Goal: Information Seeking & Learning: Learn about a topic

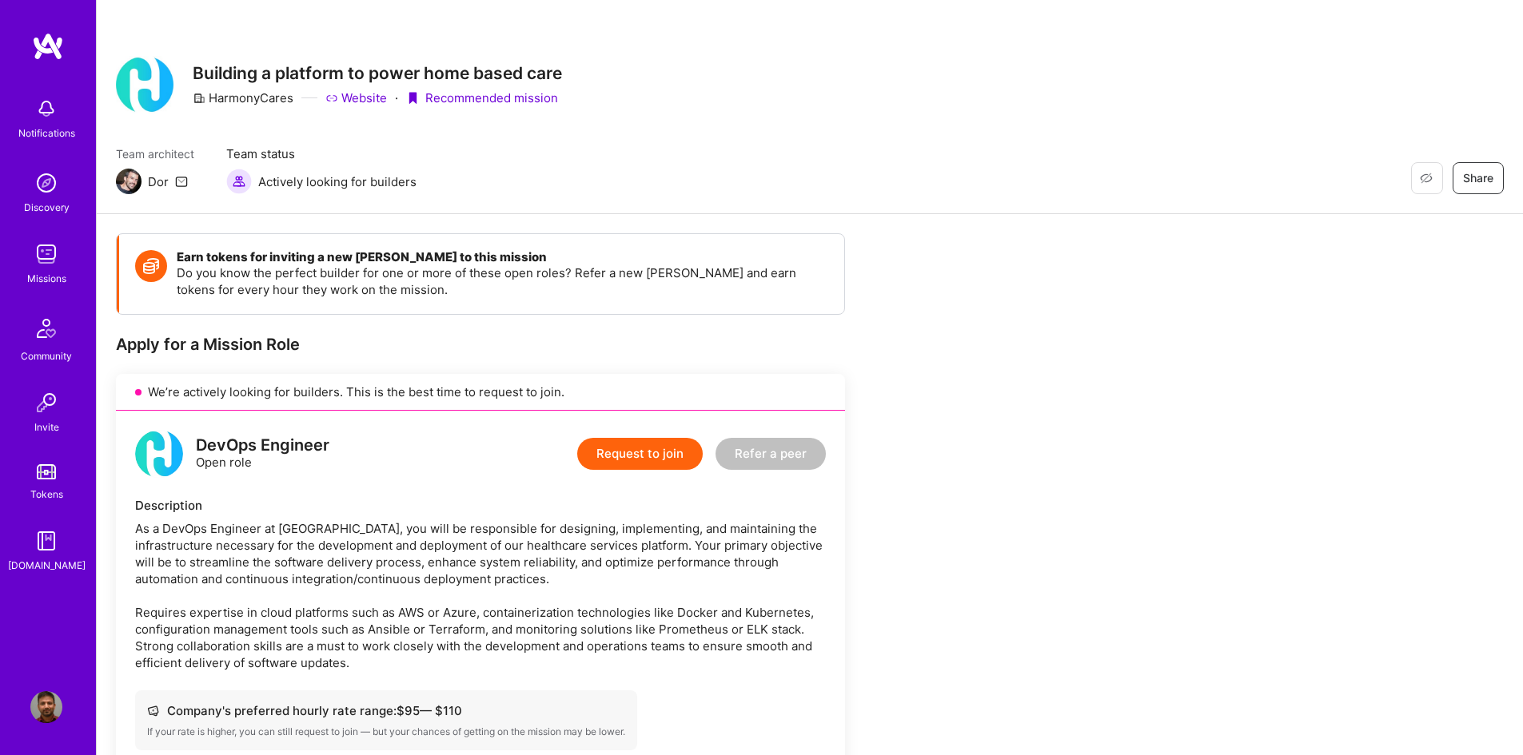
click at [49, 189] on img at bounding box center [46, 183] width 32 height 32
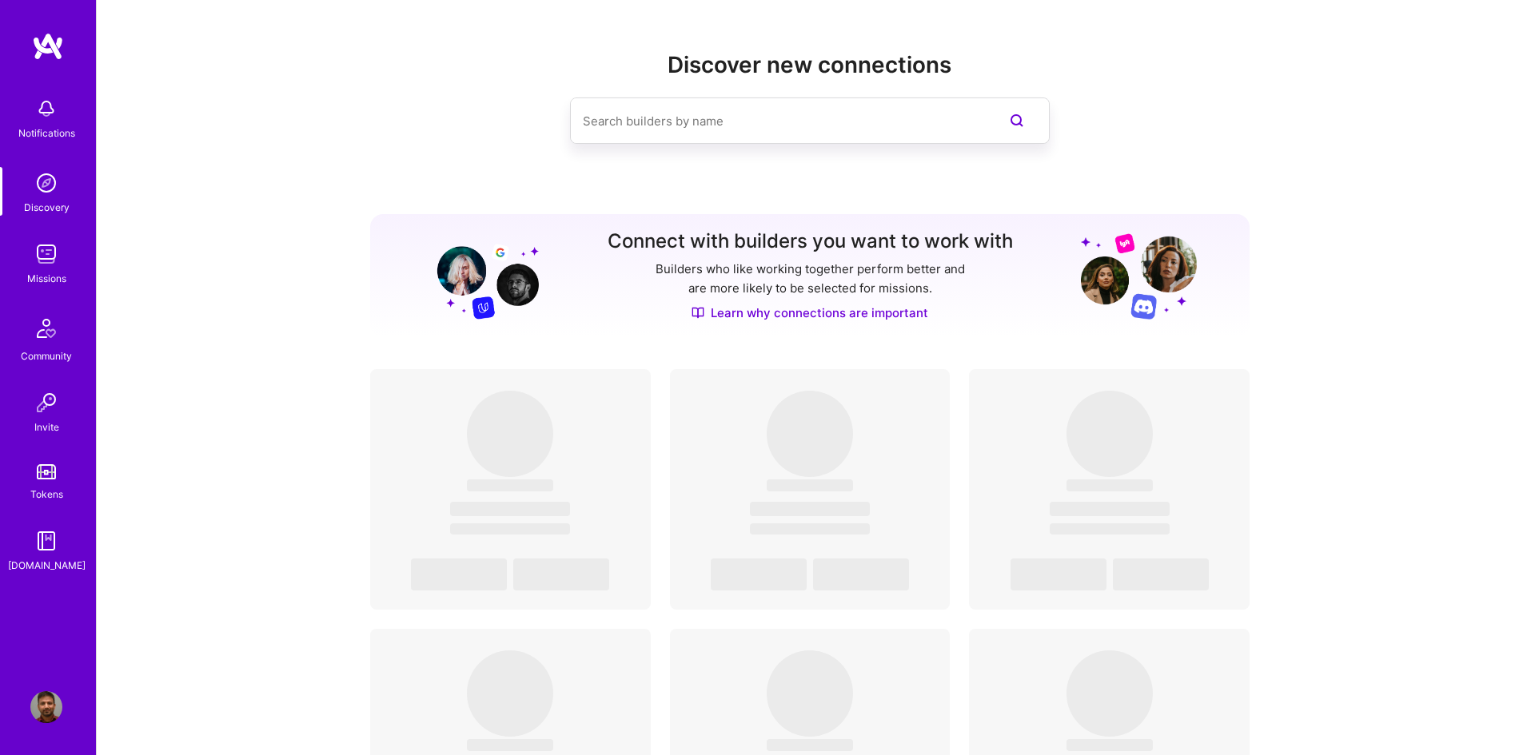
click at [30, 261] on img at bounding box center [46, 254] width 32 height 32
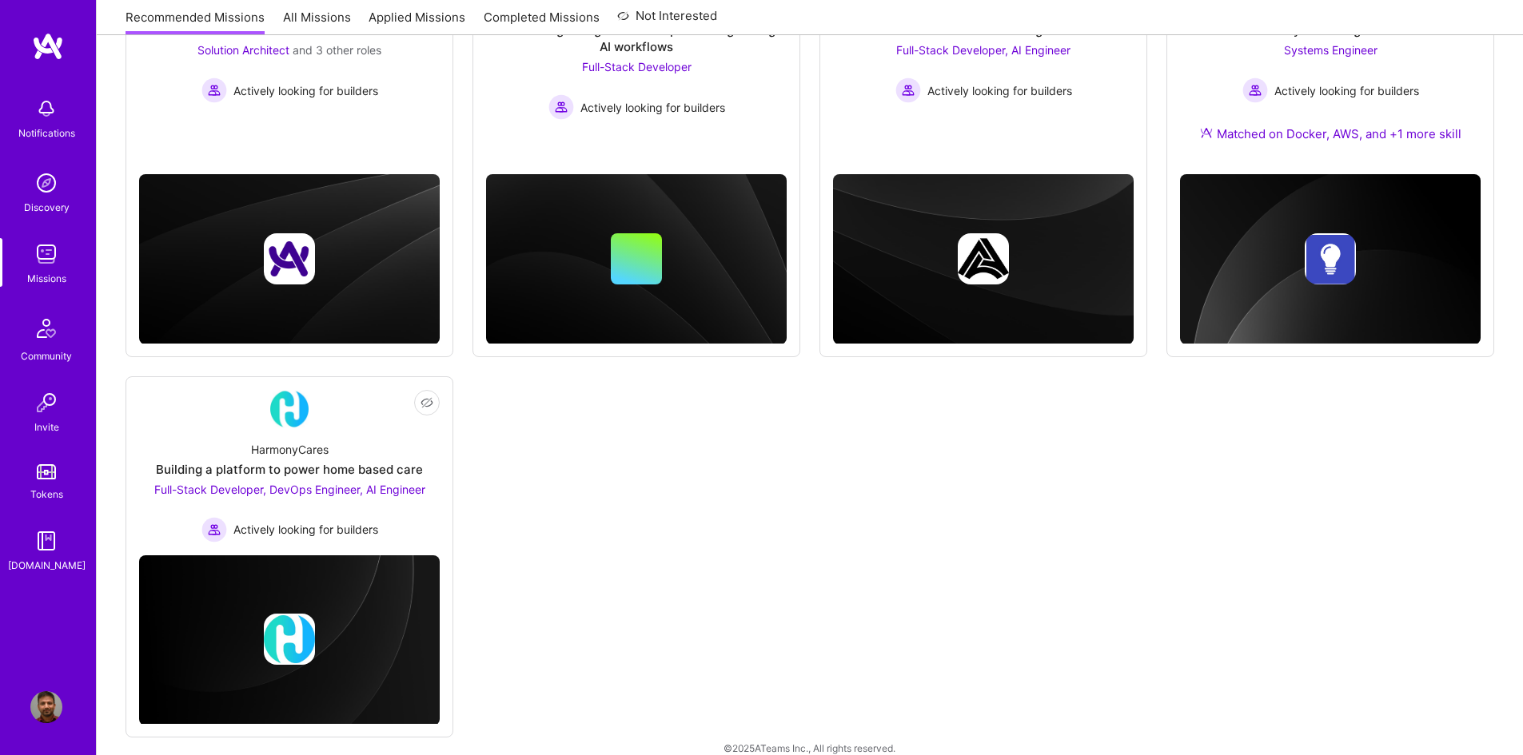
scroll to position [353, 0]
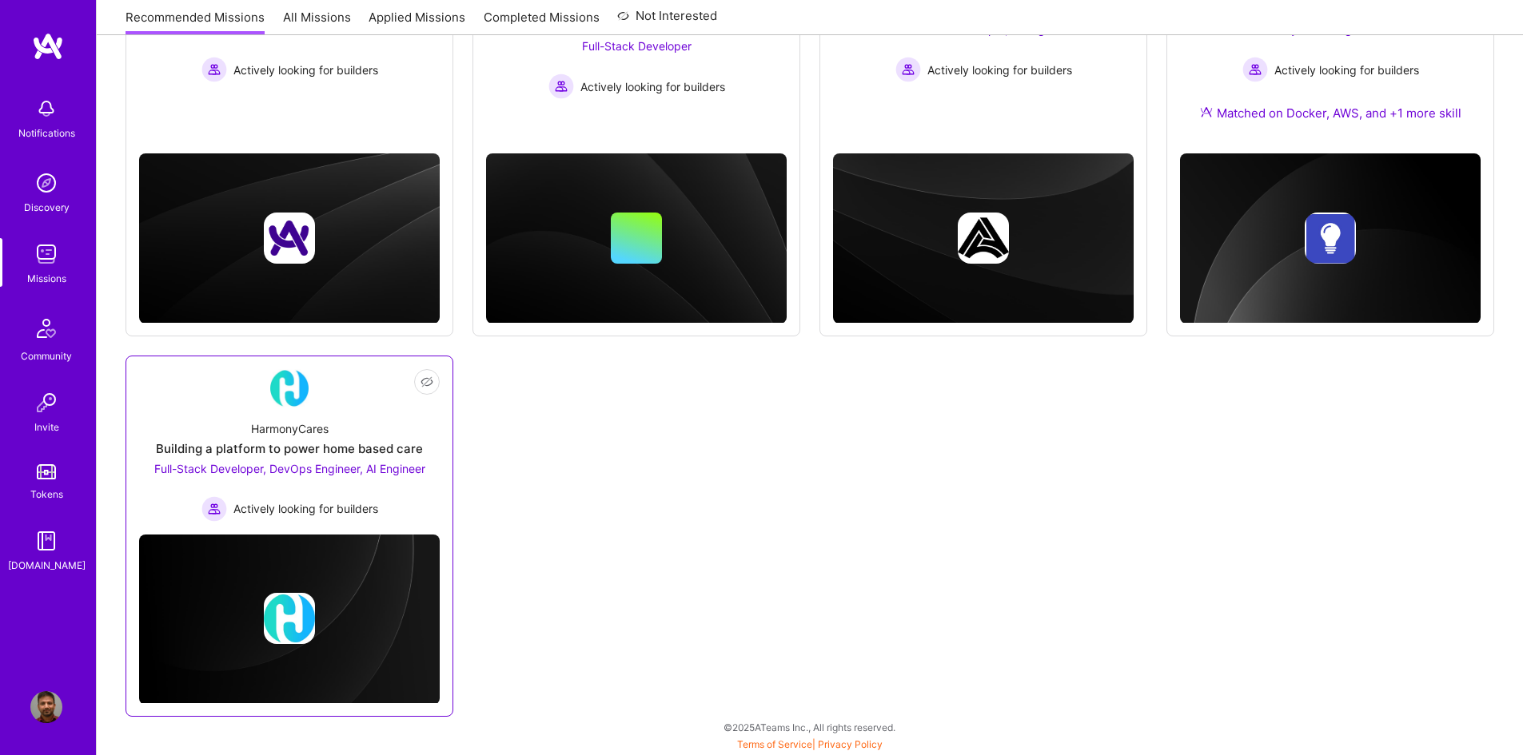
click at [325, 478] on div "Full-Stack Developer, DevOps Engineer, AI Engineer Actively looking for builders" at bounding box center [289, 491] width 271 height 62
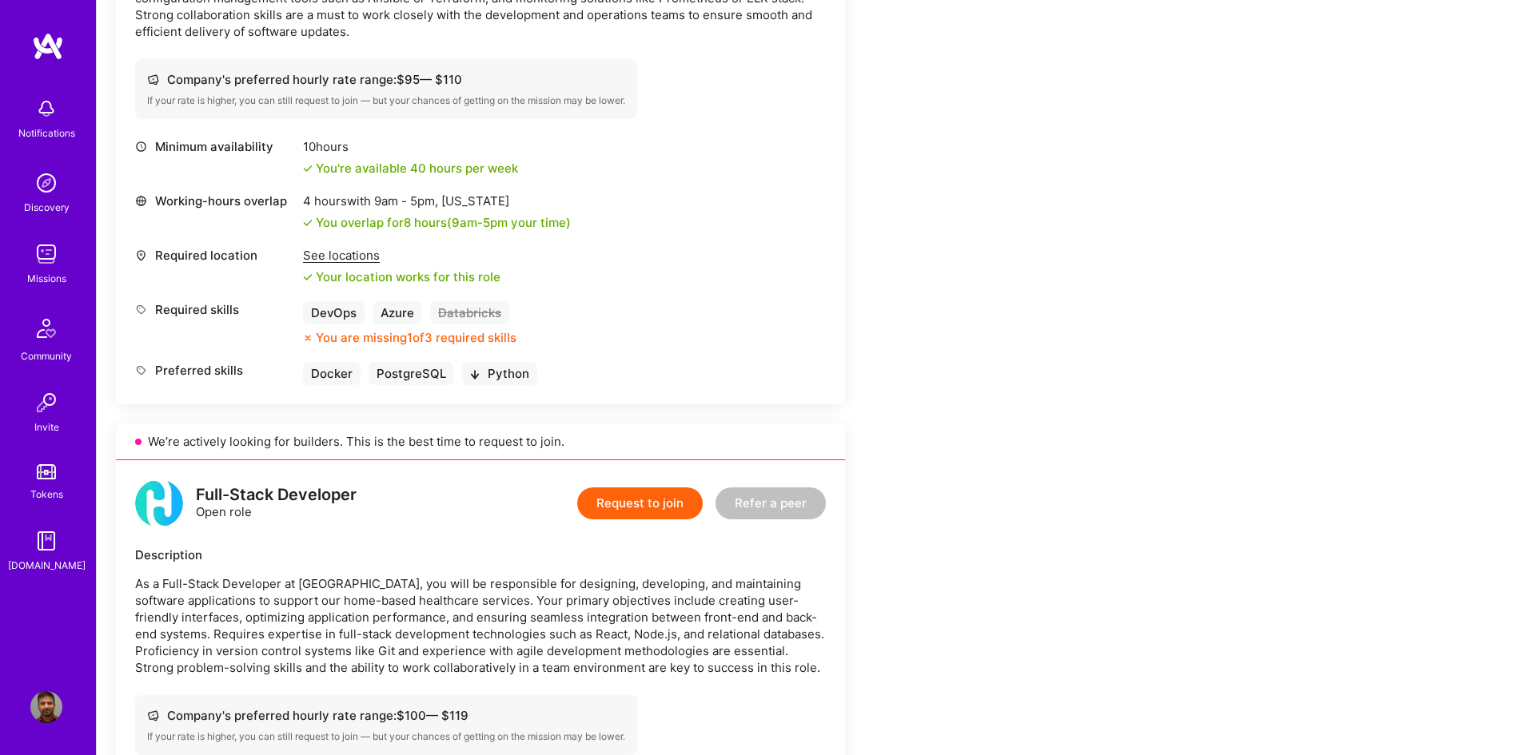
scroll to position [480, 0]
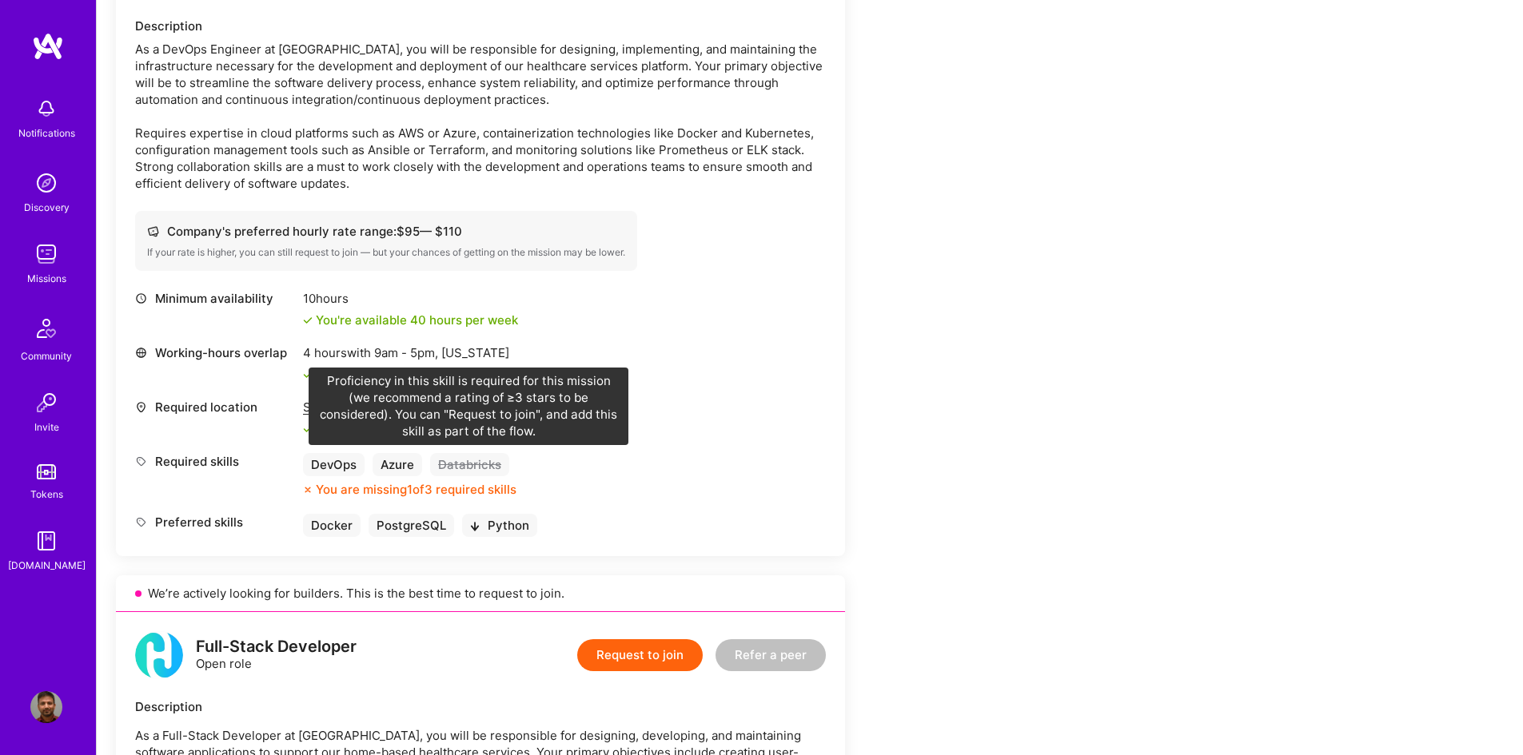
click at [460, 467] on div "Databricks" at bounding box center [469, 464] width 79 height 23
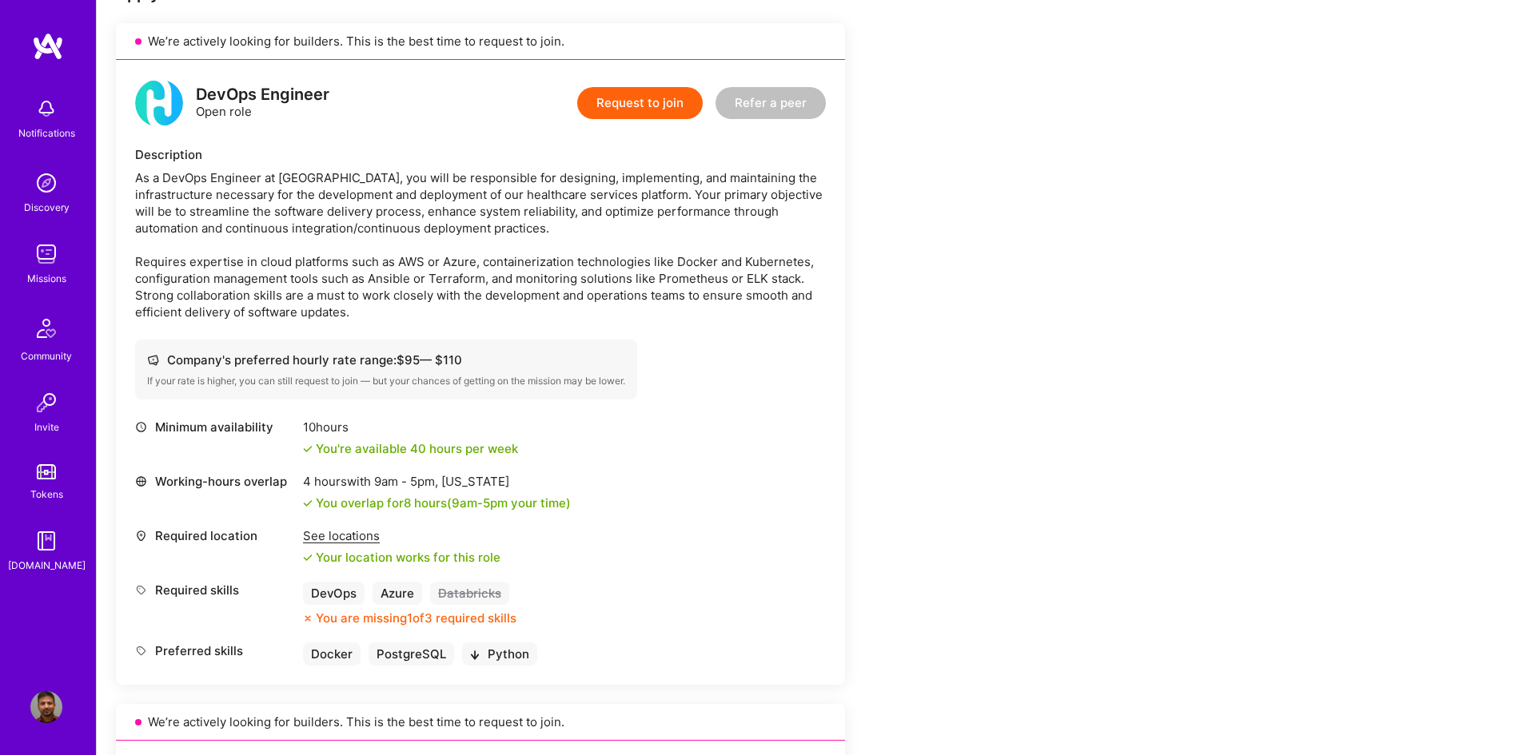
scroll to position [313, 0]
